Goal: Find specific page/section: Find specific page/section

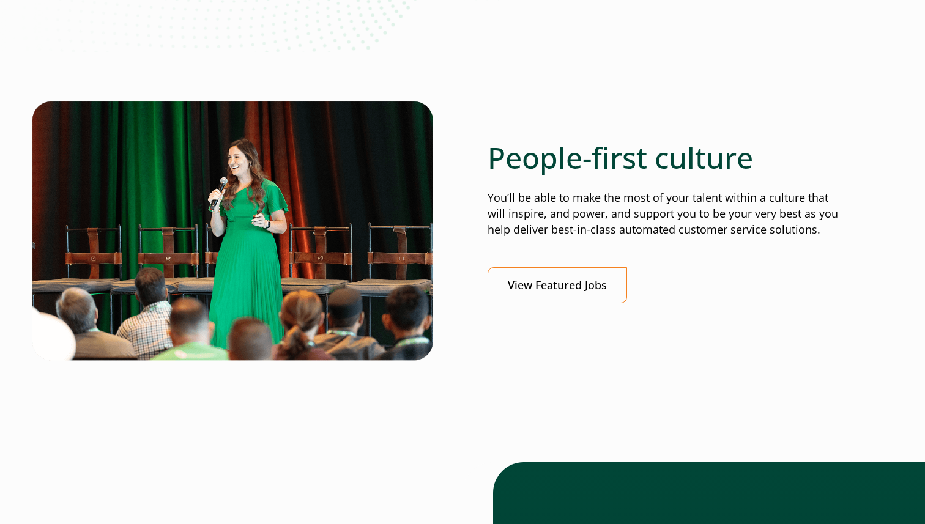
scroll to position [367, 0]
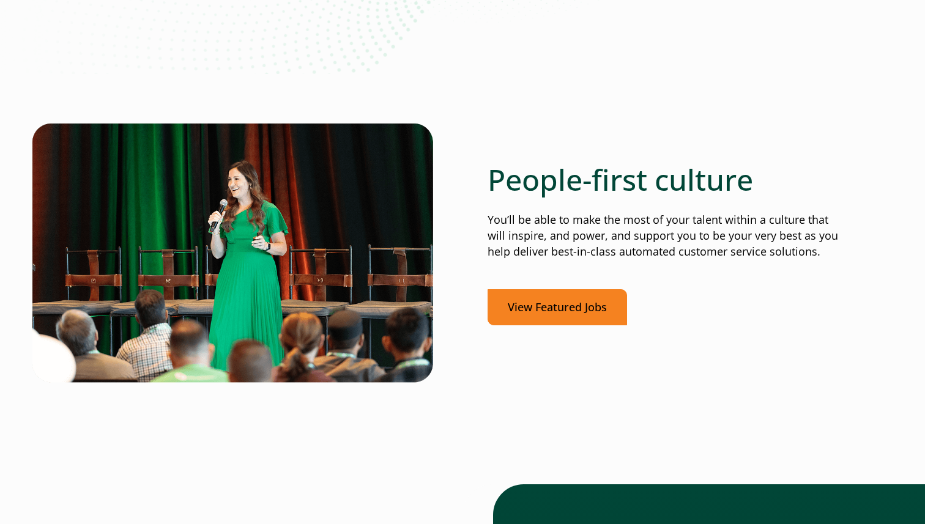
click at [541, 303] on link "View Featured Jobs" at bounding box center [558, 307] width 140 height 36
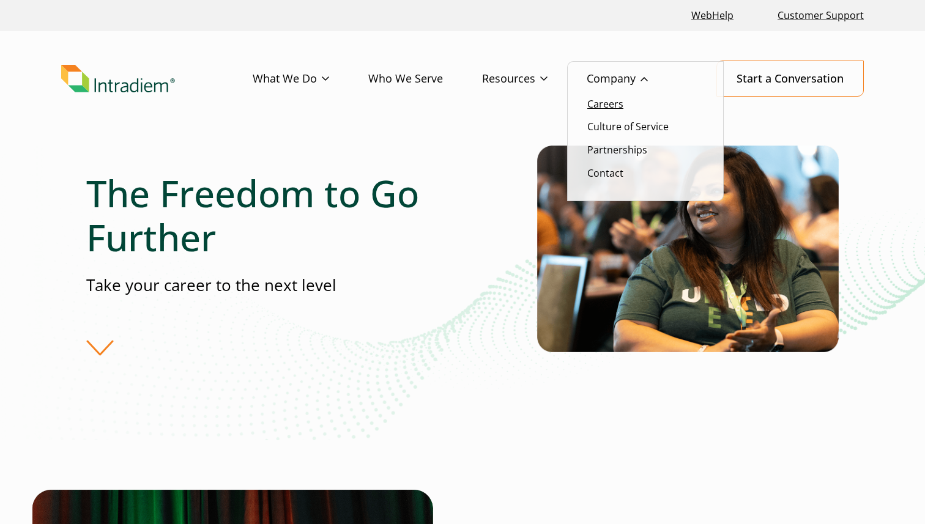
click at [620, 106] on link "Careers" at bounding box center [605, 103] width 36 height 13
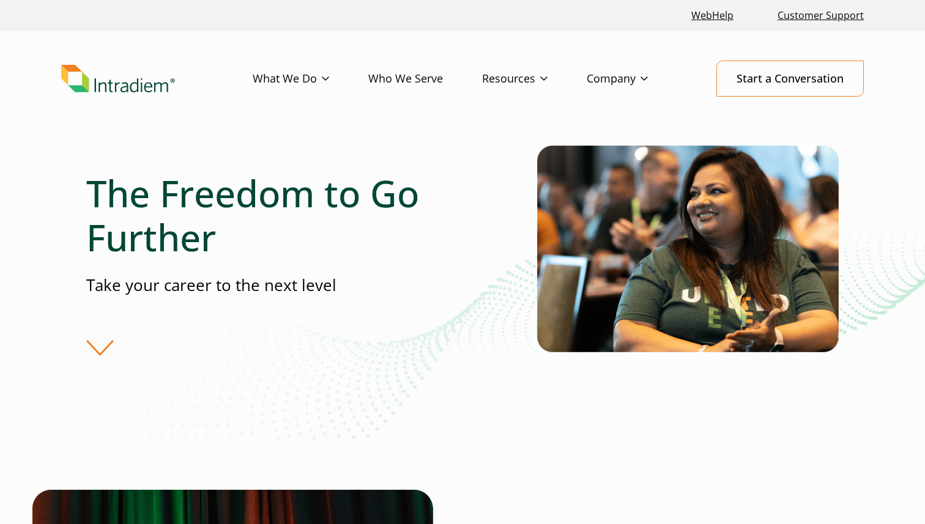
click at [110, 342] on div "The Freedom to Go Further Take your career to the next level" at bounding box center [311, 263] width 451 height 184
